Goal: Information Seeking & Learning: Learn about a topic

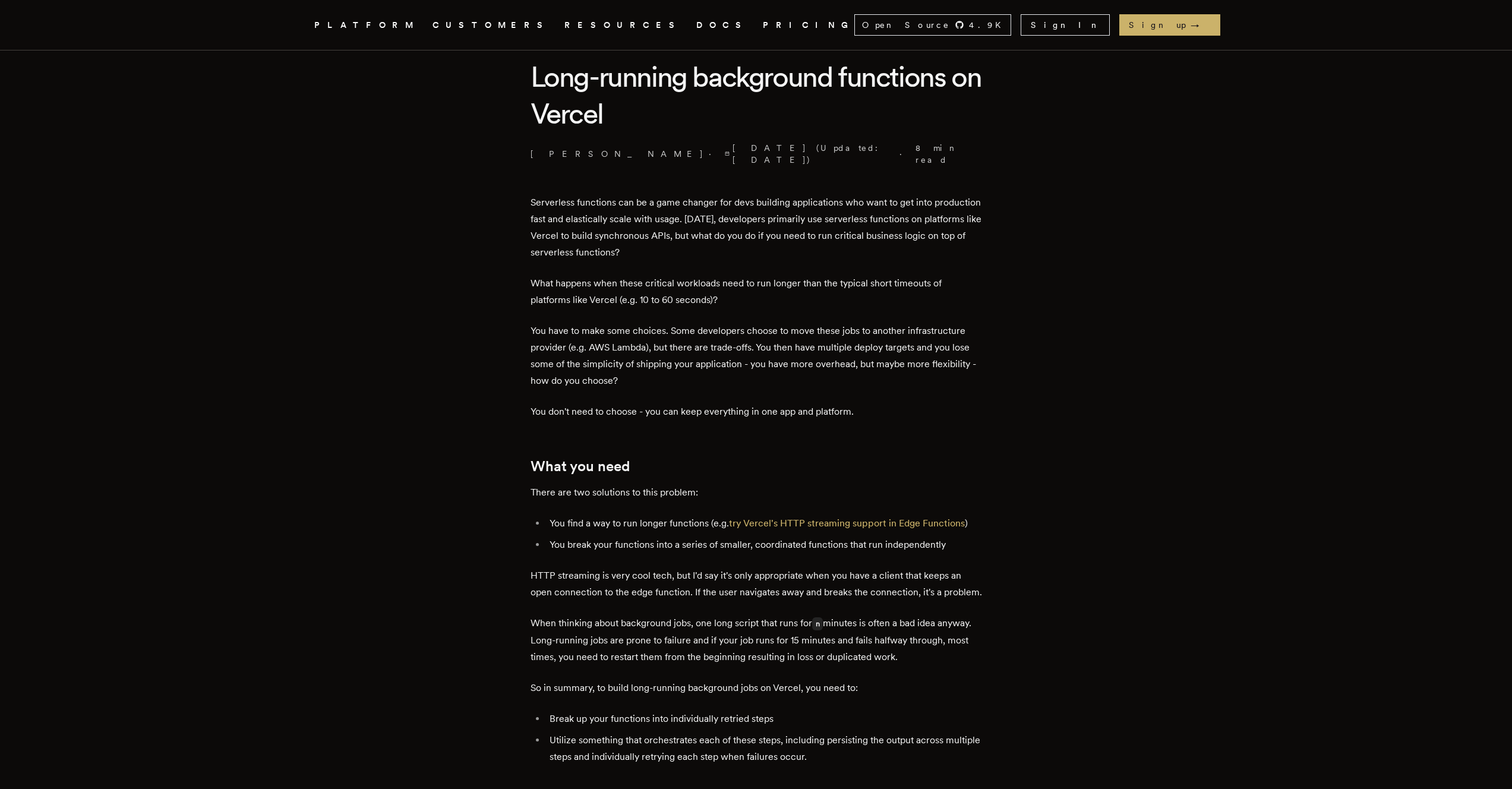
scroll to position [575, 0]
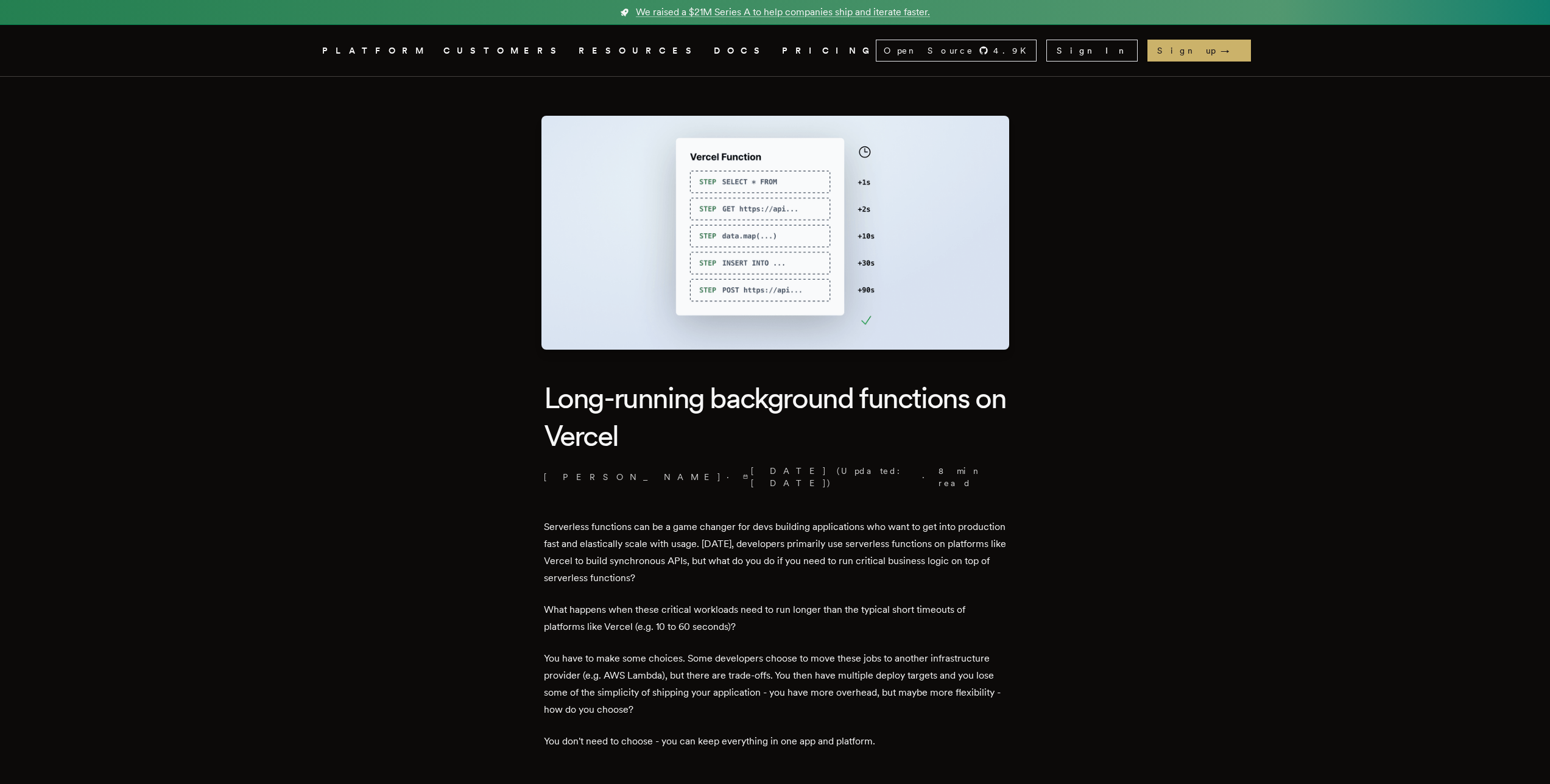
scroll to position [2693, 0]
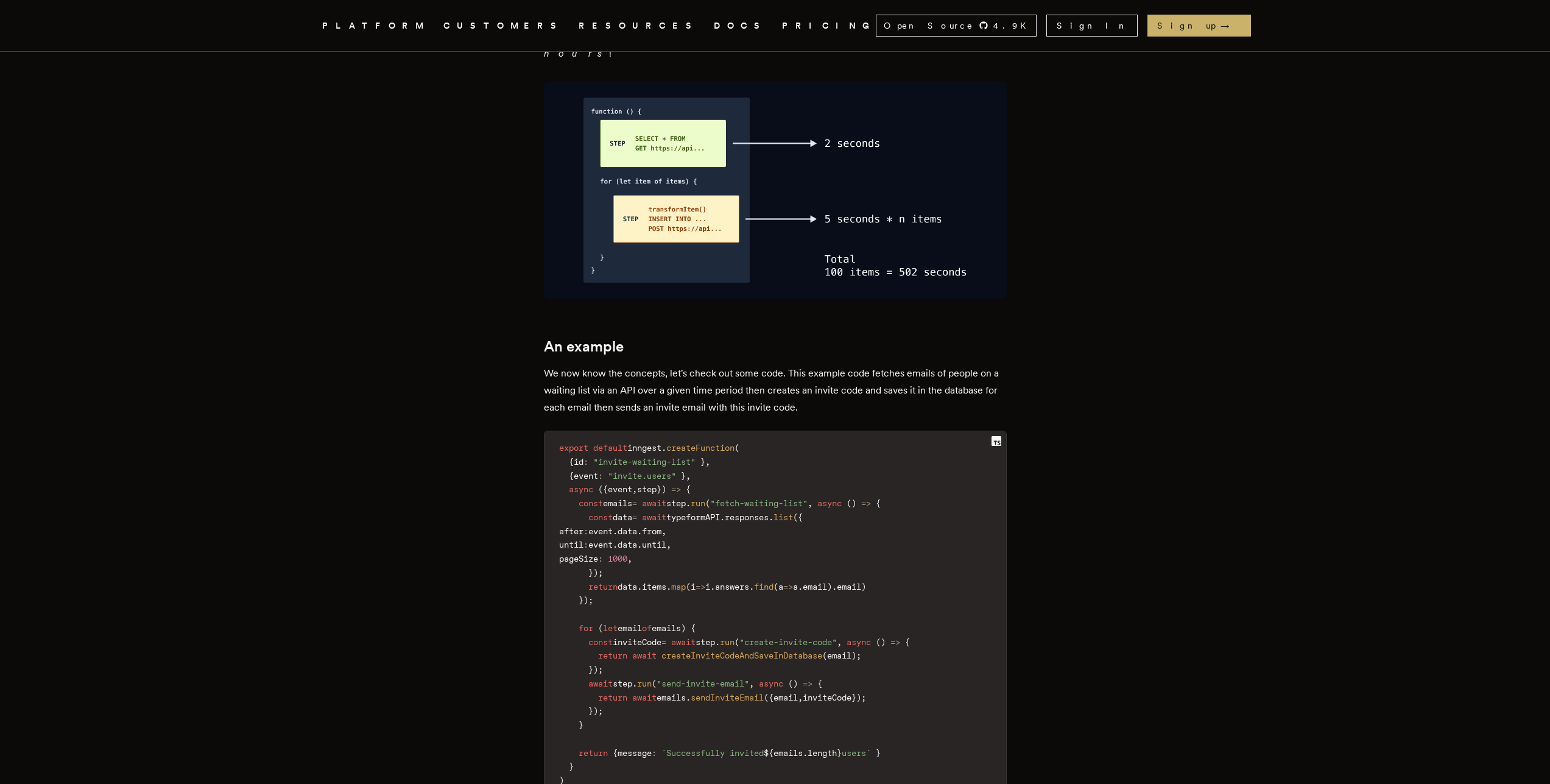
drag, startPoint x: 501, startPoint y: 262, endPoint x: 494, endPoint y: 256, distance: 9.2
click at [500, 262] on article "Long-running background functions on Vercel [PERSON_NAME] · [DATE] (Updated: [D…" at bounding box center [775, 118] width 877 height 5469
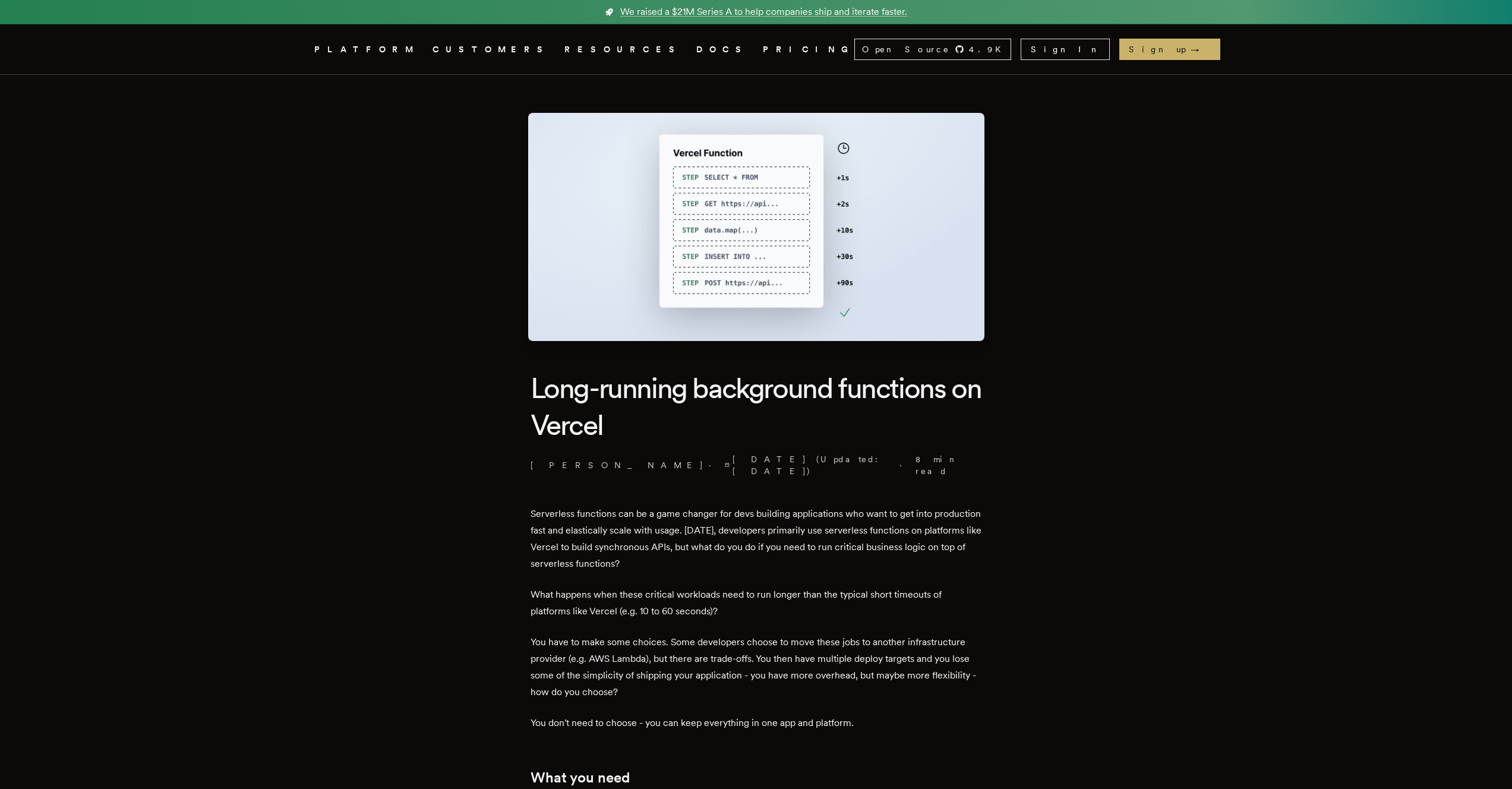
drag, startPoint x: 289, startPoint y: 430, endPoint x: 280, endPoint y: 425, distance: 10.3
click at [728, 387] on h1 "Long-running background functions on Vercel" at bounding box center [757, 406] width 452 height 74
drag, startPoint x: 728, startPoint y: 387, endPoint x: 737, endPoint y: 391, distance: 9.8
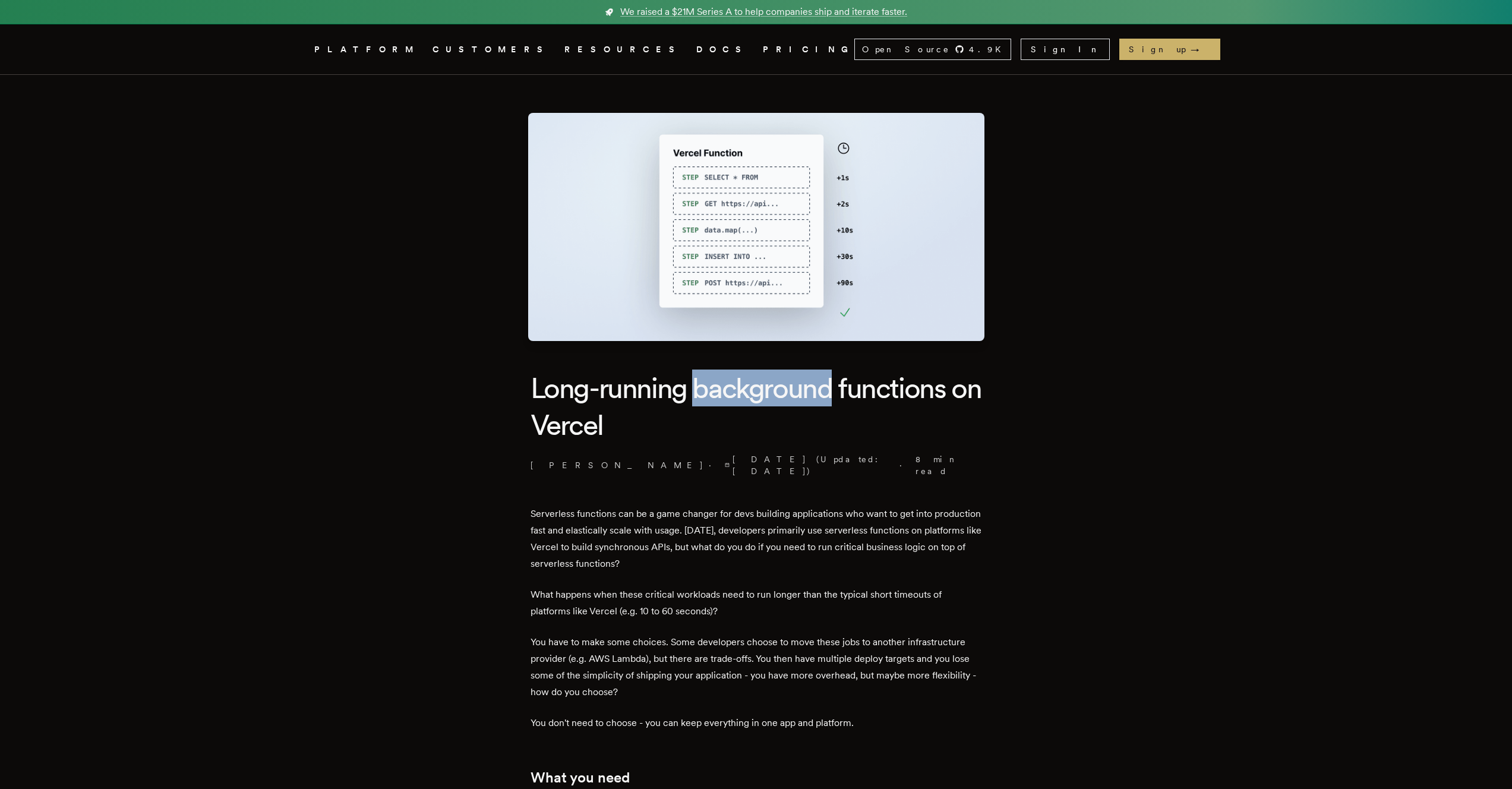
click at [728, 390] on h1 "Long-running background functions on Vercel" at bounding box center [757, 406] width 452 height 74
click at [737, 391] on h1 "Long-running background functions on Vercel" at bounding box center [757, 406] width 452 height 74
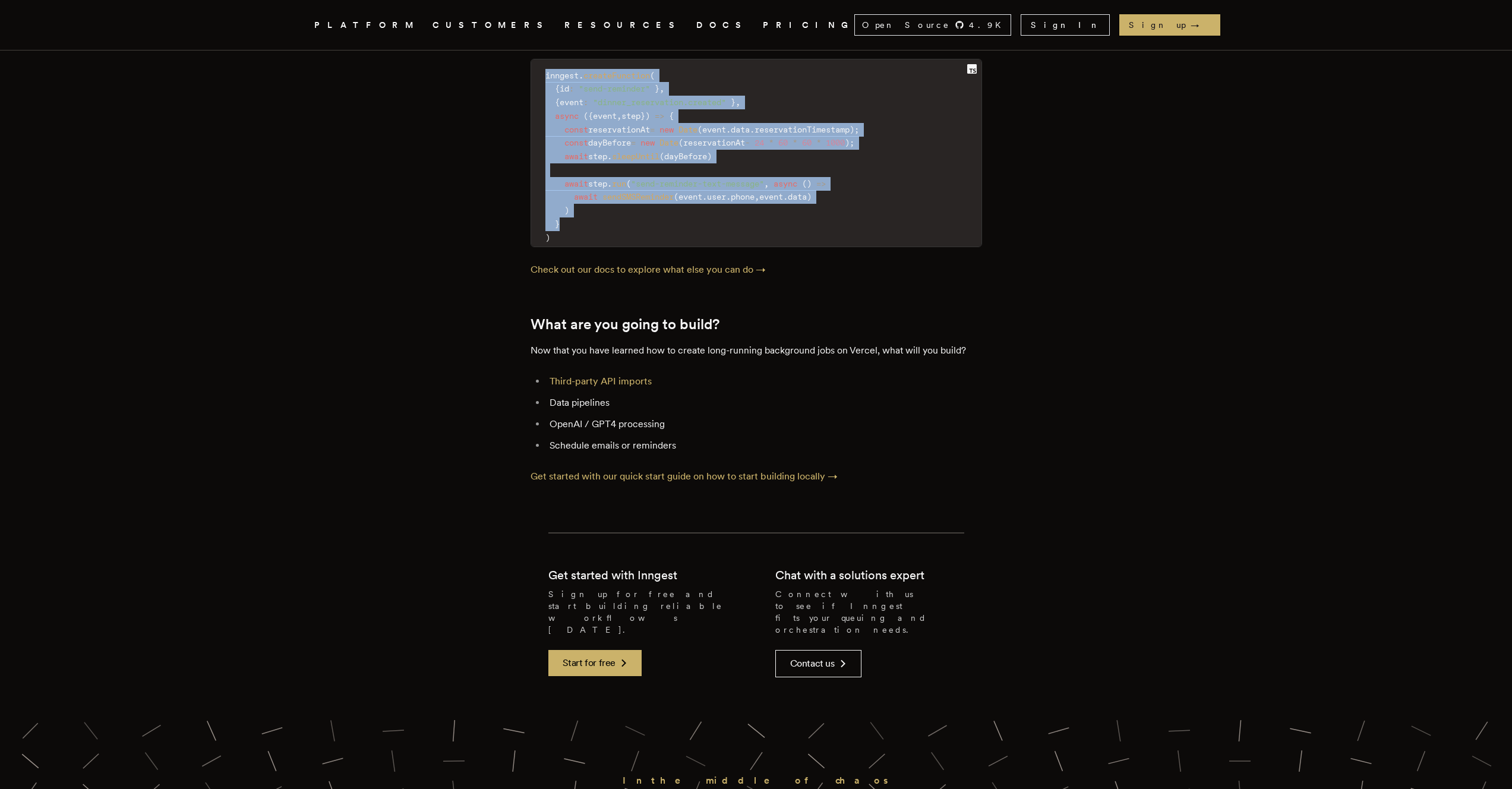
scroll to position [4573, 0]
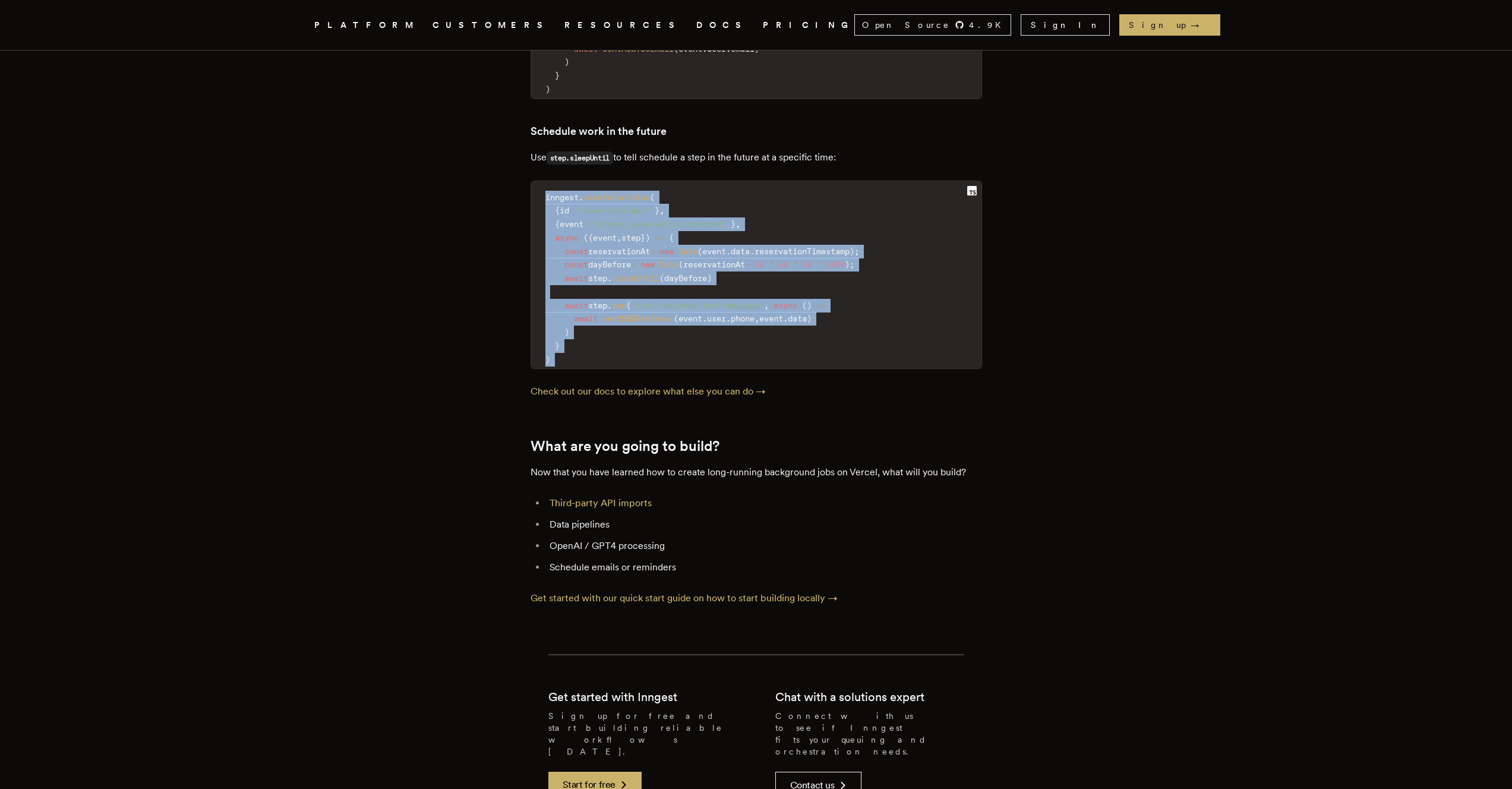
drag, startPoint x: 737, startPoint y: 391, endPoint x: 707, endPoint y: 330, distance: 68.0
